Goal: Navigation & Orientation: Go to known website

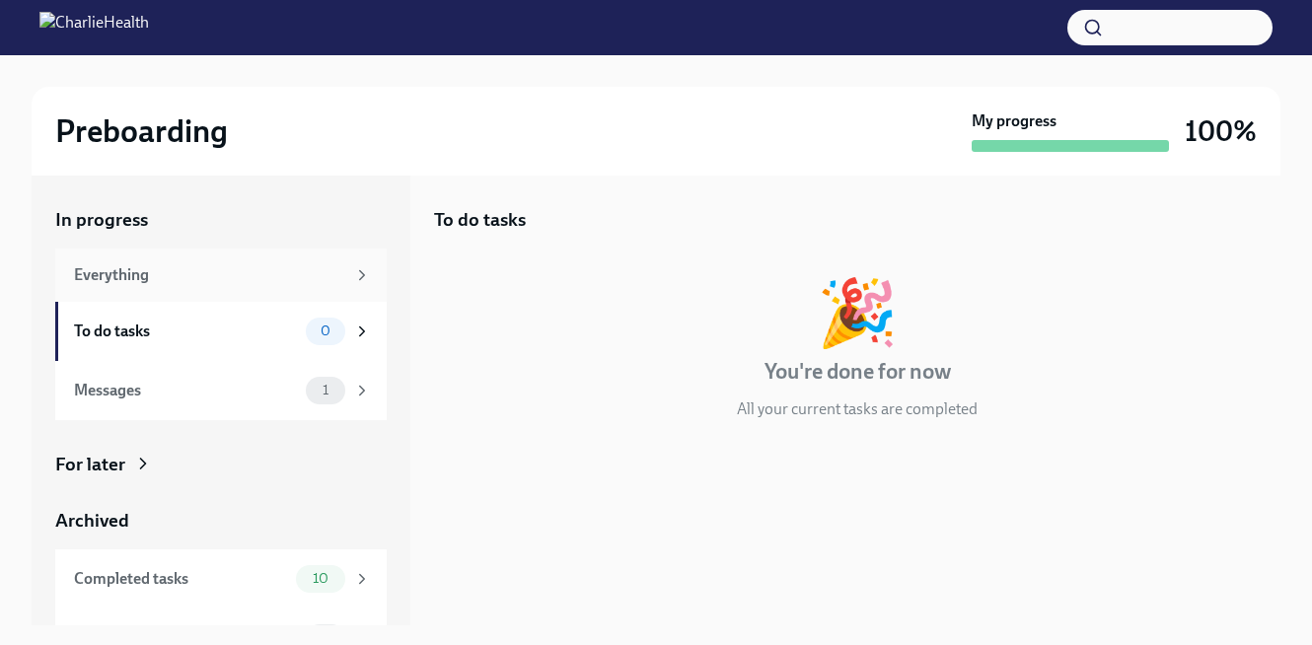
click at [321, 270] on div "Everything" at bounding box center [209, 275] width 271 height 22
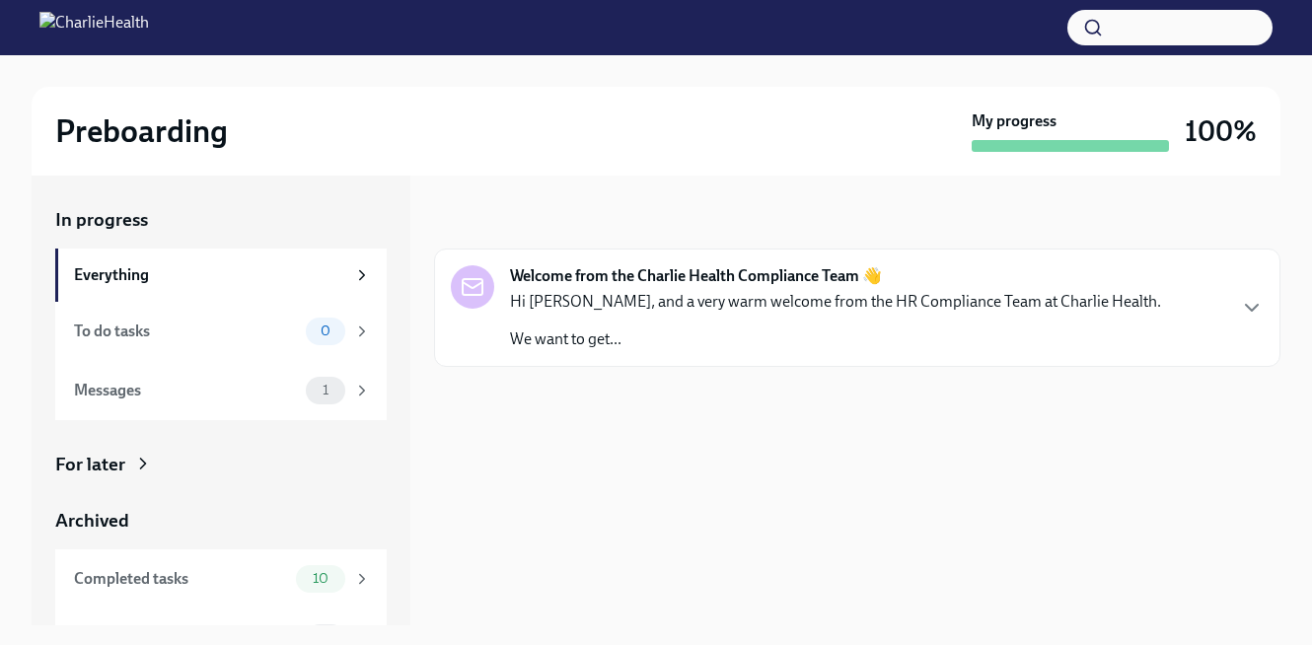
click at [149, 16] on img at bounding box center [93, 28] width 109 height 32
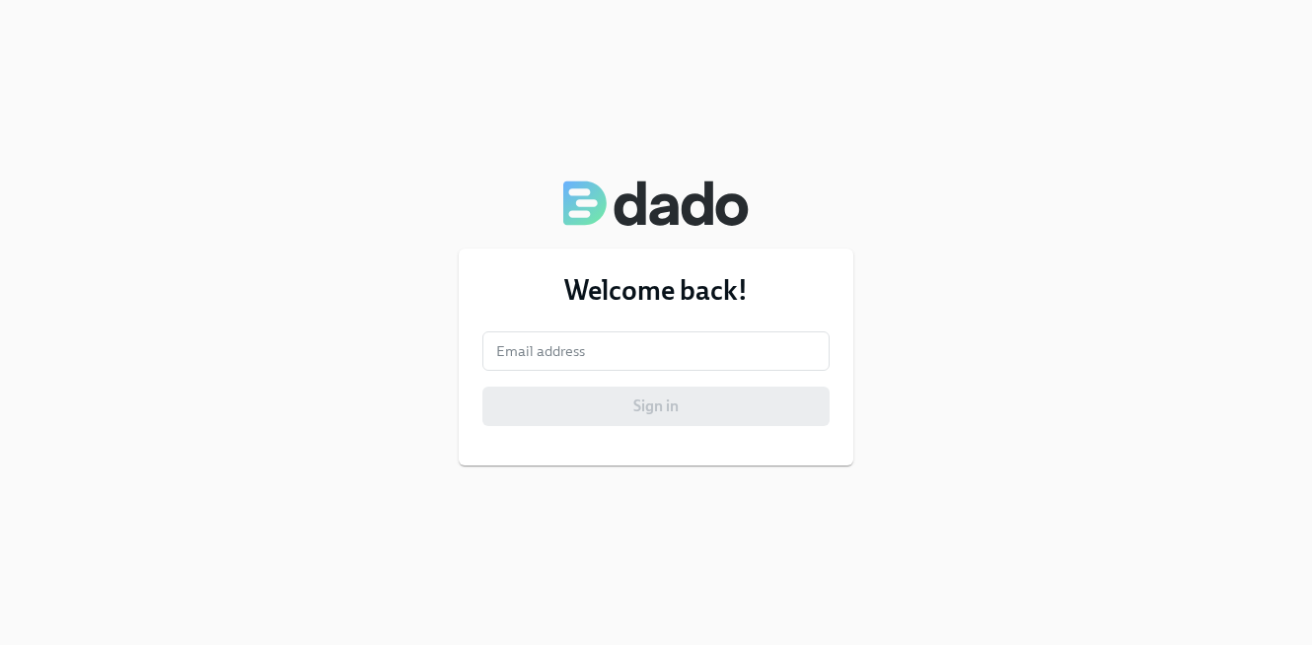
click at [834, 341] on div "Welcome back! Email address Email address Sign in" at bounding box center [656, 357] width 394 height 217
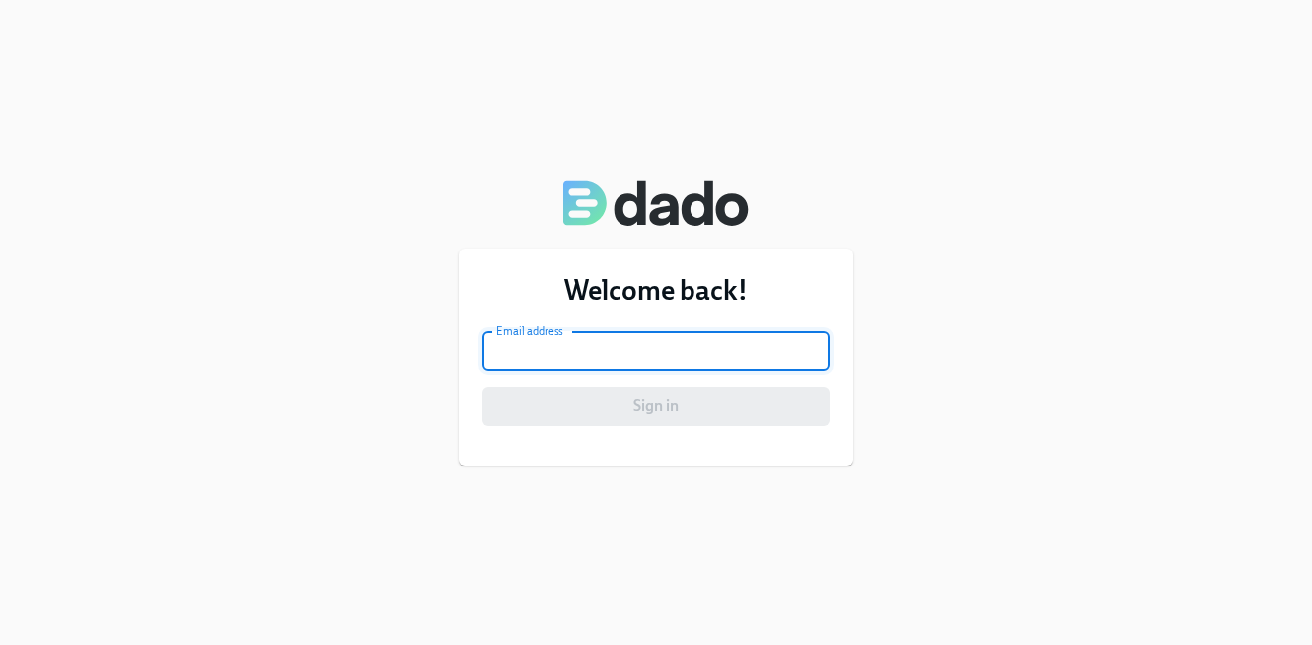
click at [791, 342] on input "email" at bounding box center [655, 350] width 347 height 39
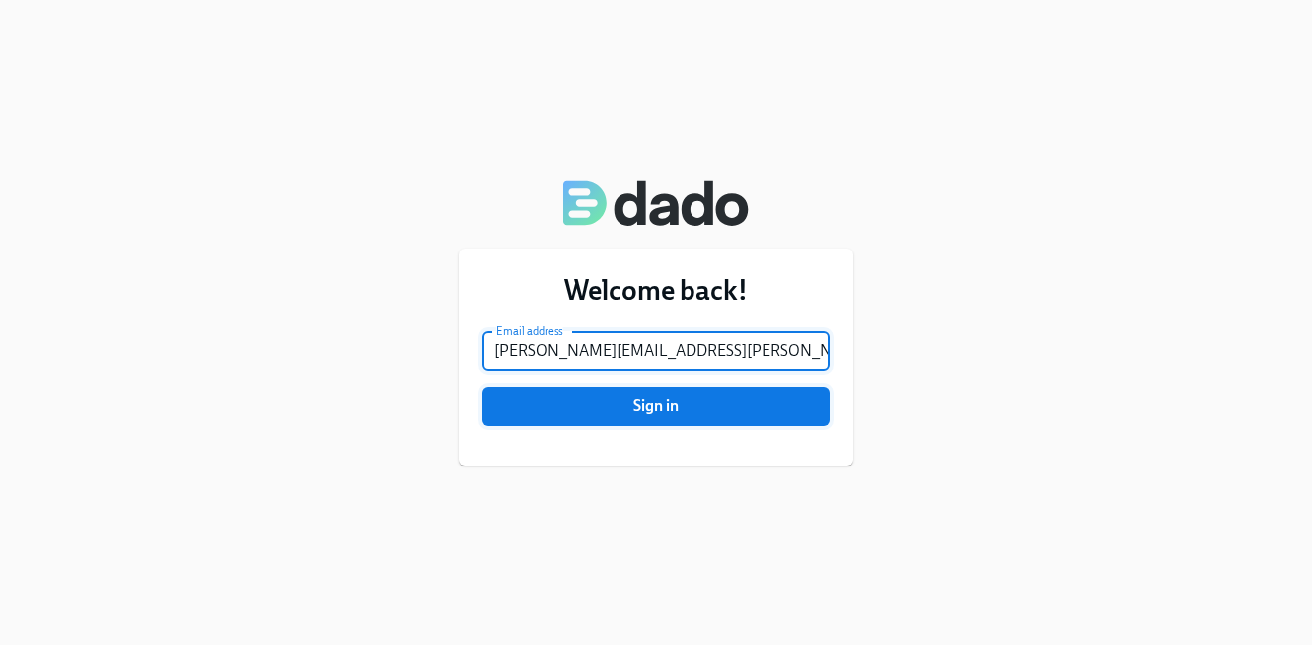
type input "charmaine.benjamin@charliehealth.com"
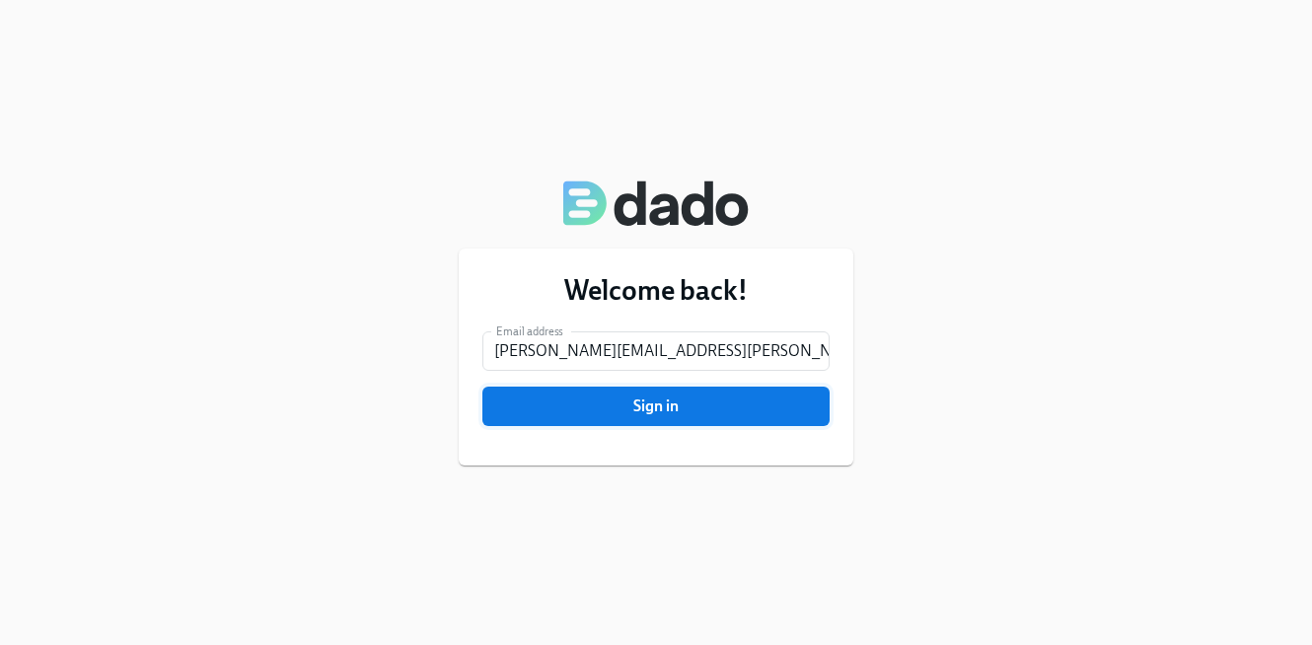
click at [752, 411] on span "Sign in" at bounding box center [656, 406] width 320 height 20
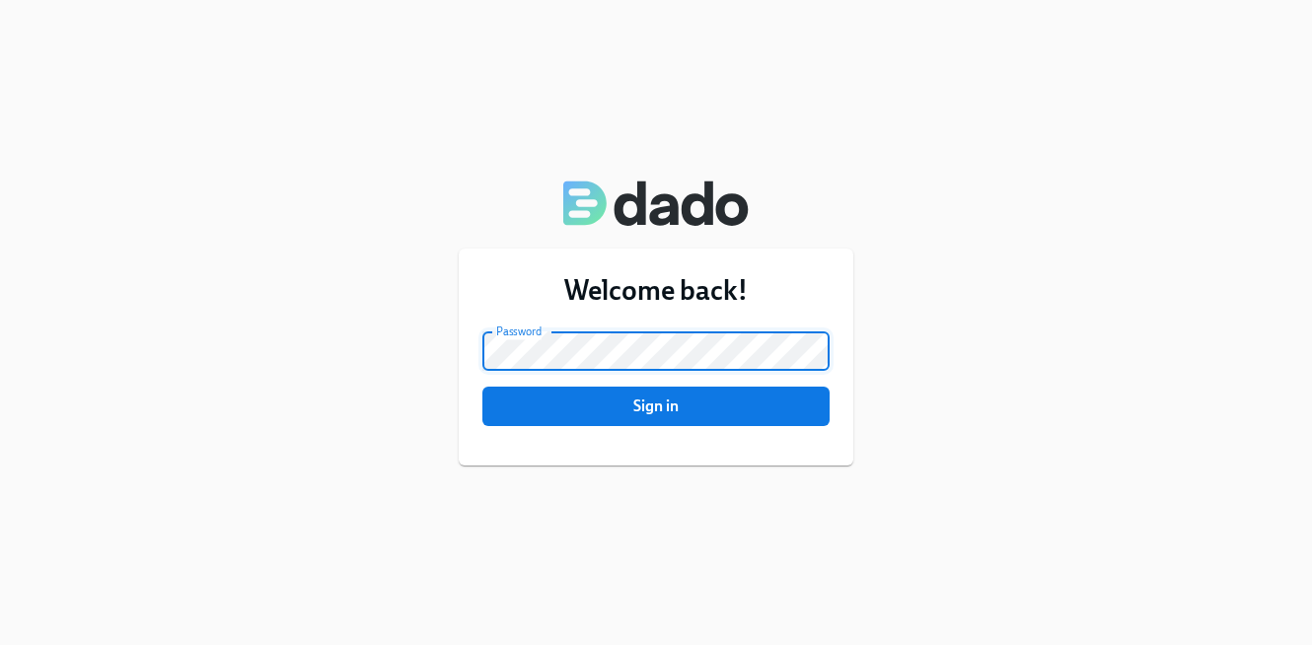
click at [482, 387] on button "Sign in" at bounding box center [655, 406] width 347 height 39
